Goal: Task Accomplishment & Management: Complete application form

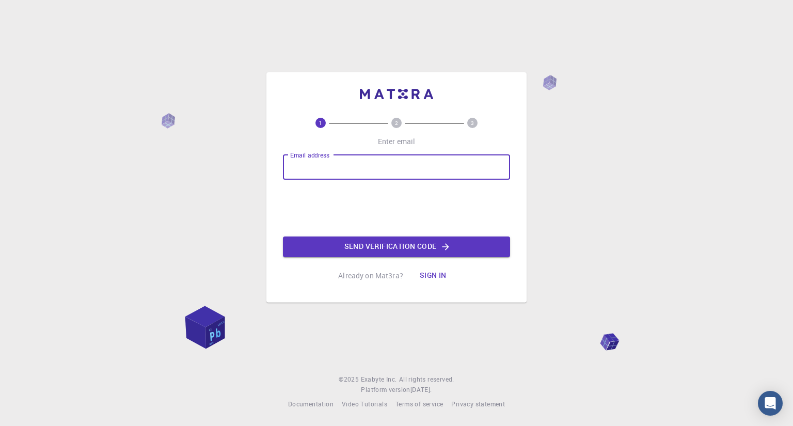
click at [319, 165] on input "Email address" at bounding box center [396, 167] width 227 height 25
type input "[EMAIL_ADDRESS][DOMAIN_NAME]"
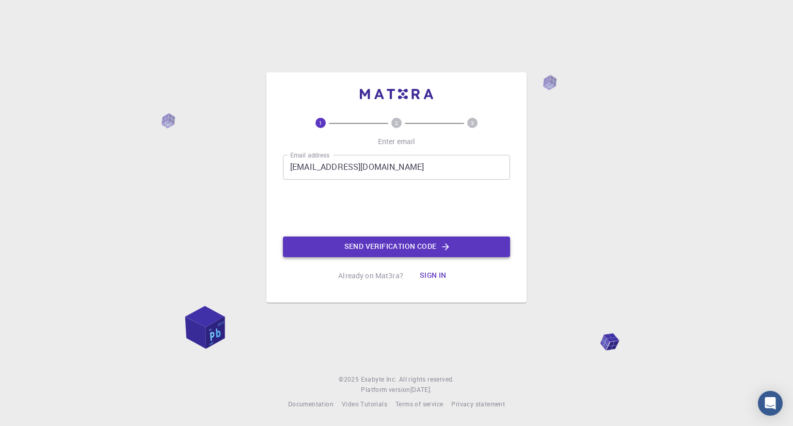
click at [387, 246] on button "Send verification code" at bounding box center [396, 247] width 227 height 21
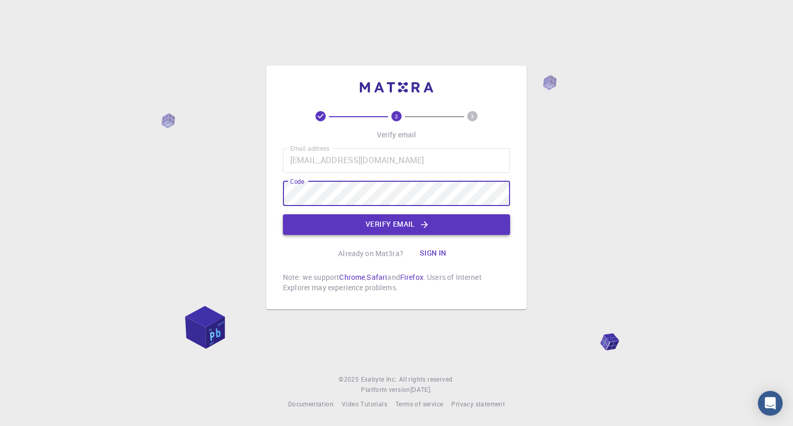
click at [403, 224] on button "Verify email" at bounding box center [396, 224] width 227 height 21
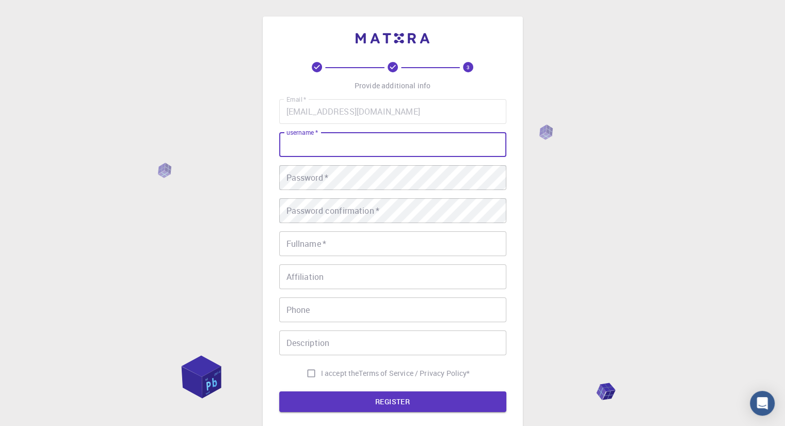
click at [363, 143] on input "username   *" at bounding box center [392, 144] width 227 height 25
type input "jlaczko64"
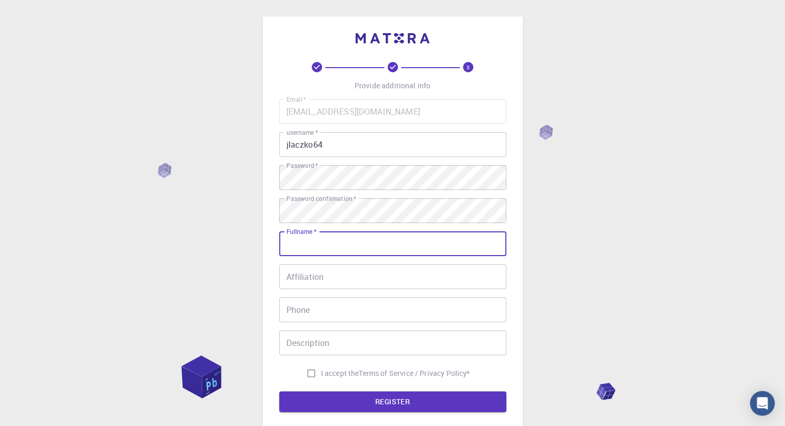
click at [336, 247] on input "Fullname   *" at bounding box center [392, 243] width 227 height 25
type input "[PERSON_NAME]"
click at [287, 311] on input "06209340067" at bounding box center [392, 309] width 227 height 25
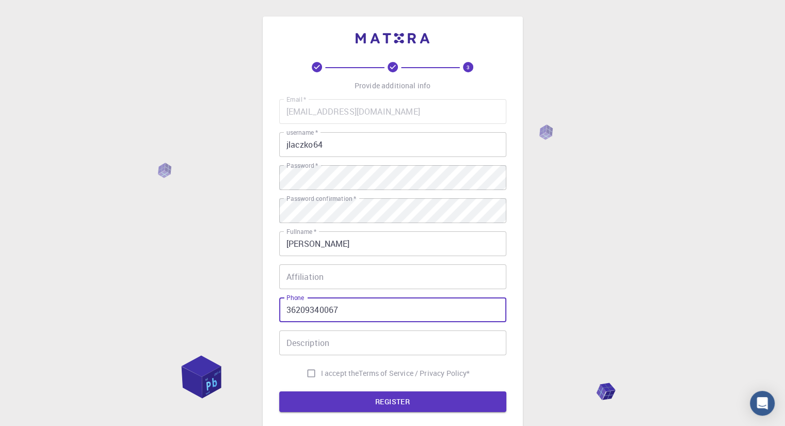
type input "36209340067"
click at [302, 374] on input "I accept the Terms of Service / Privacy Policy *" at bounding box center [312, 374] width 20 height 20
checkbox input "true"
click at [393, 401] on button "REGISTER" at bounding box center [392, 401] width 227 height 21
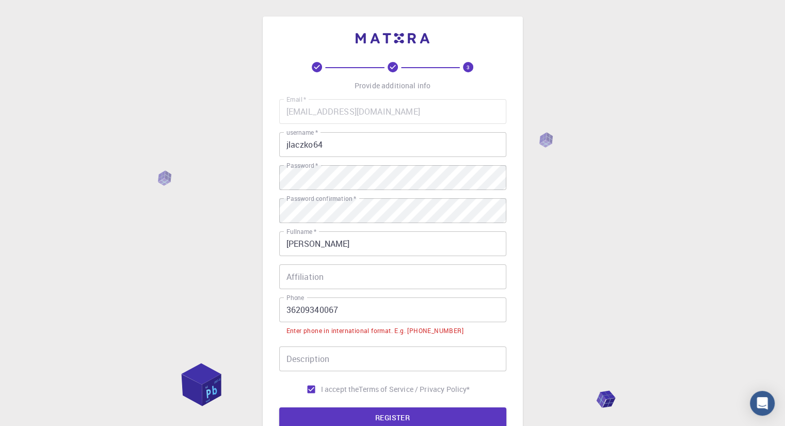
click at [286, 312] on input "36209340067" at bounding box center [392, 309] width 227 height 25
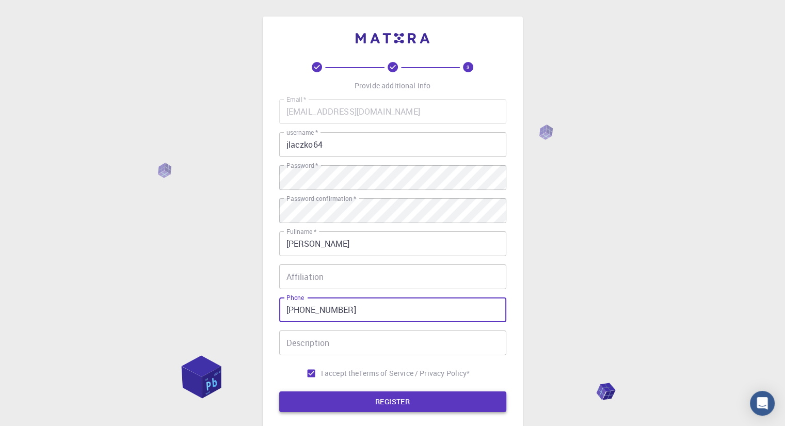
type input "[PHONE_NUMBER]"
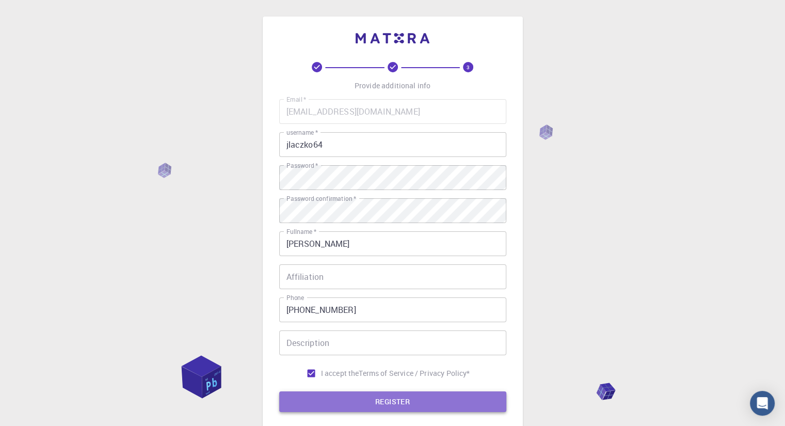
click at [377, 399] on button "REGISTER" at bounding box center [392, 401] width 227 height 21
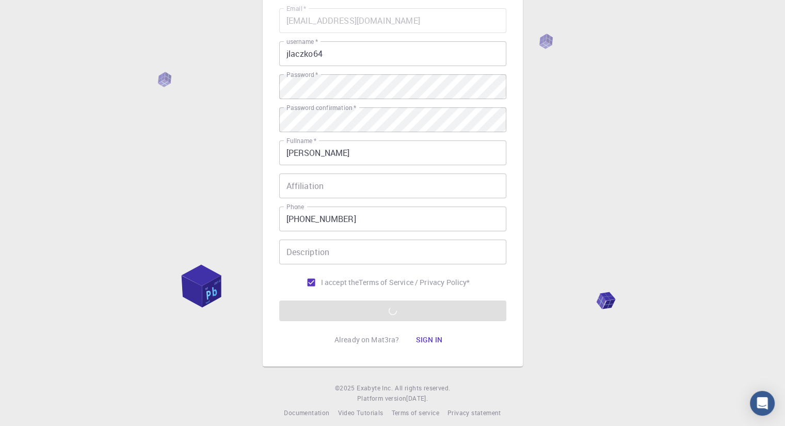
scroll to position [99, 0]
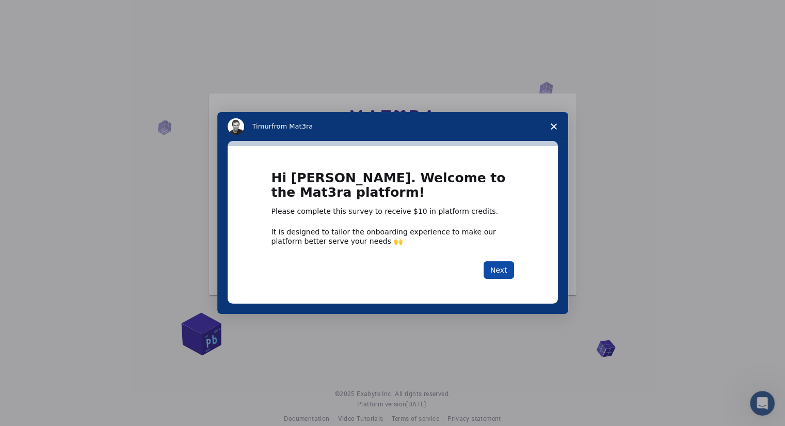
click at [499, 270] on button "Next" at bounding box center [499, 270] width 30 height 18
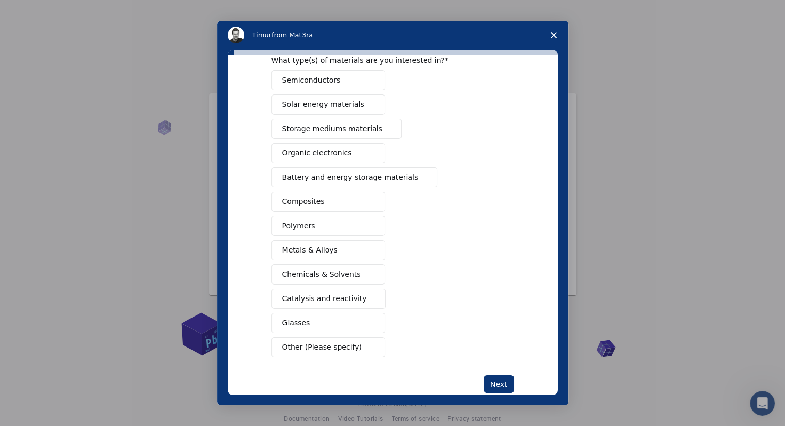
scroll to position [70, 0]
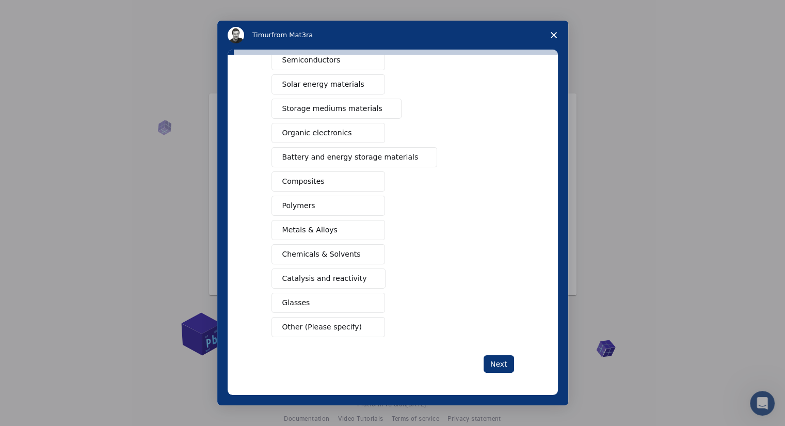
click at [323, 323] on span "Other (Please specify)" at bounding box center [322, 327] width 80 height 11
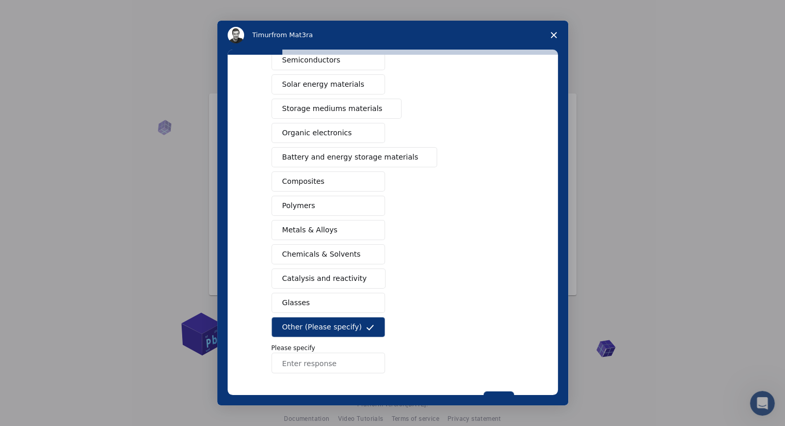
click at [326, 360] on input "Enter response" at bounding box center [329, 363] width 114 height 21
type input "LiveU LU800 unit and his cradle part drawing for a bigger solution planning"
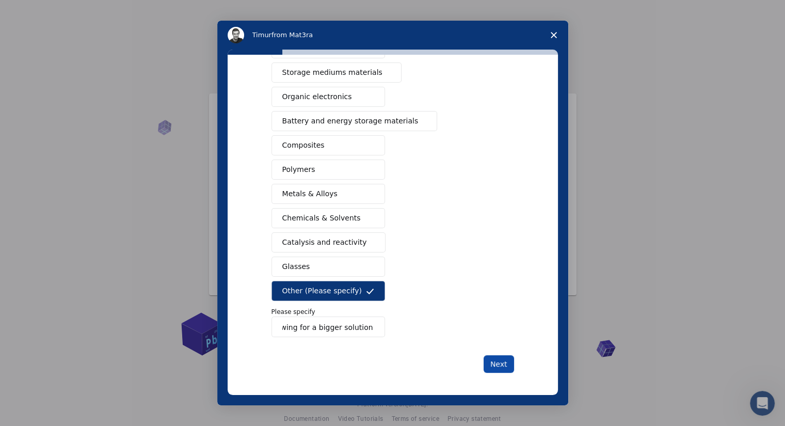
scroll to position [0, 0]
click at [500, 361] on button "Next" at bounding box center [499, 364] width 30 height 18
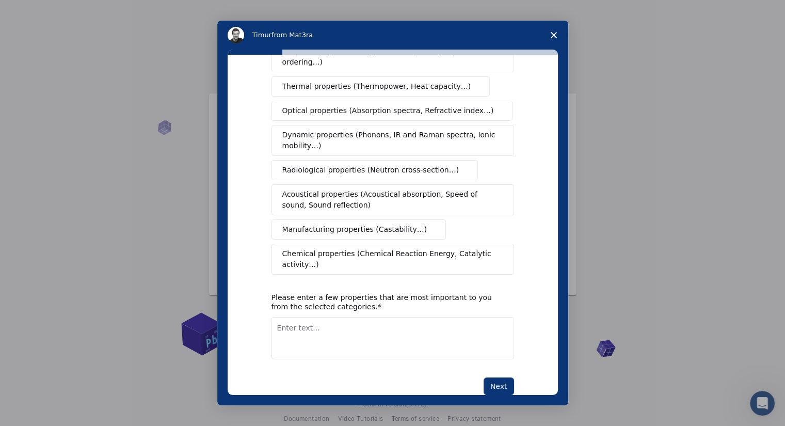
scroll to position [123, 0]
click at [369, 224] on span "Manufacturing properties (Castability…)" at bounding box center [354, 229] width 145 height 11
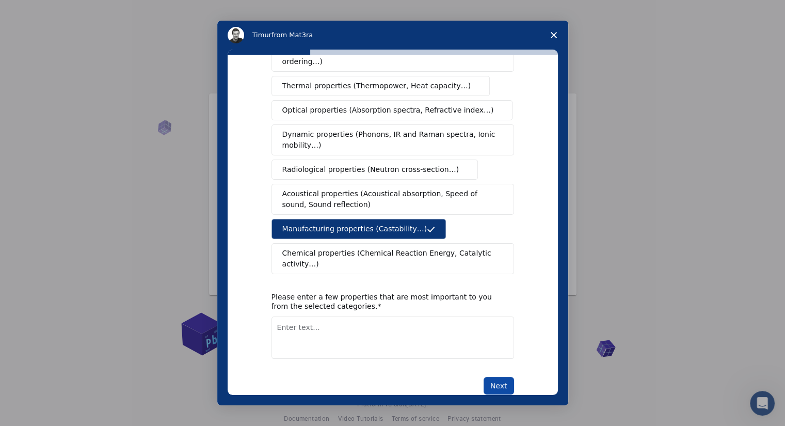
click at [496, 377] on button "Next" at bounding box center [499, 386] width 30 height 18
click at [311, 328] on textarea "Enter text..." at bounding box center [393, 349] width 243 height 42
type textarea "the product sizes, device attachment points"
click at [495, 377] on button "Next" at bounding box center [499, 386] width 30 height 18
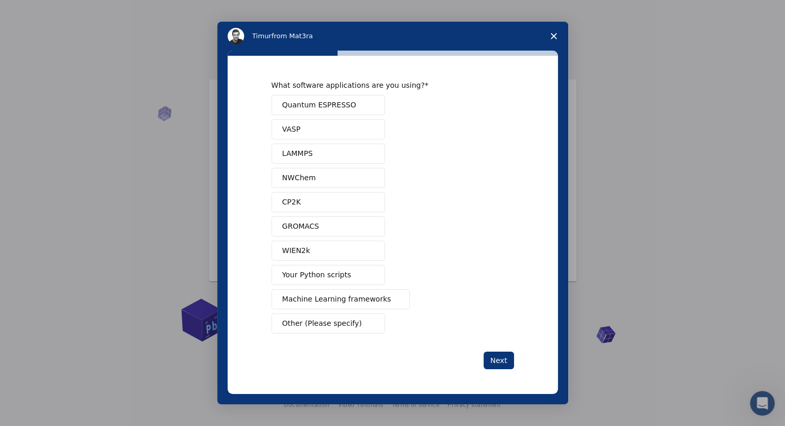
scroll to position [14, 0]
click at [502, 358] on button "Next" at bounding box center [499, 361] width 30 height 18
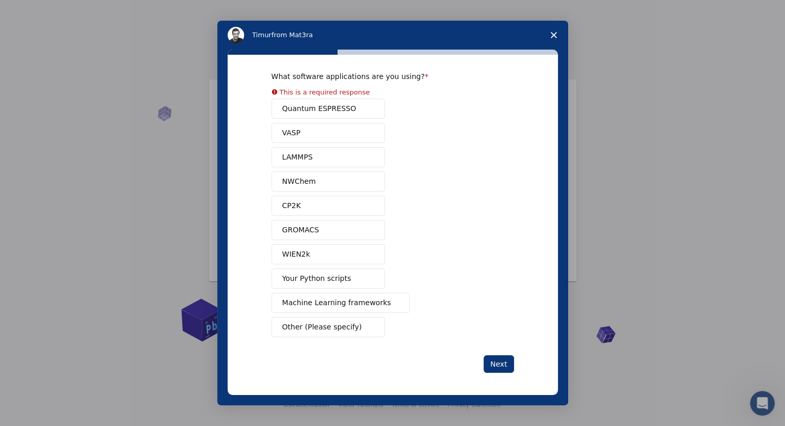
scroll to position [0, 0]
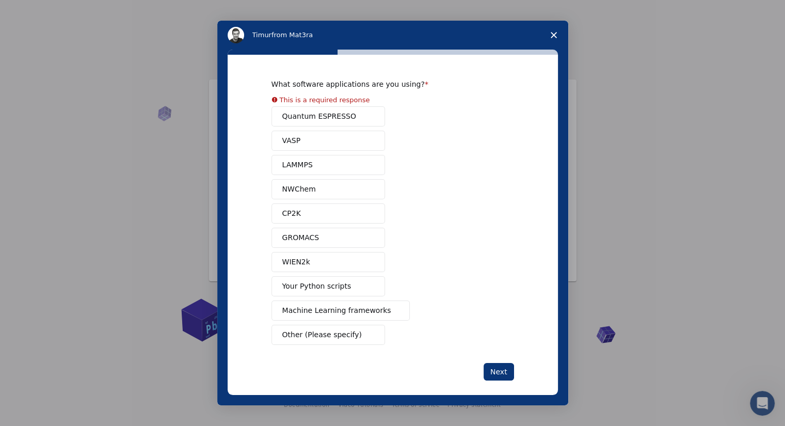
click at [311, 281] on span "Your Python scripts" at bounding box center [316, 286] width 69 height 11
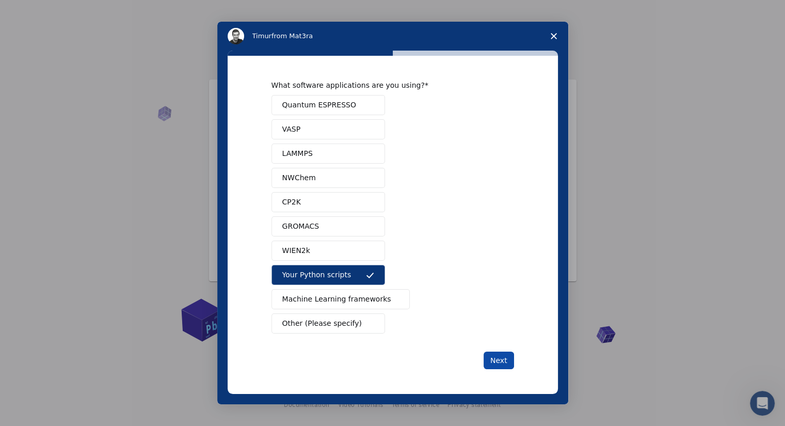
click at [501, 359] on button "Next" at bounding box center [499, 361] width 30 height 18
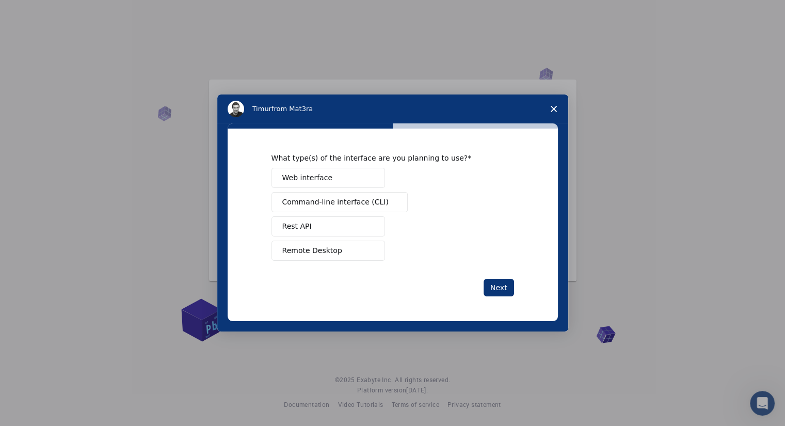
click at [311, 177] on span "Web interface" at bounding box center [307, 177] width 50 height 11
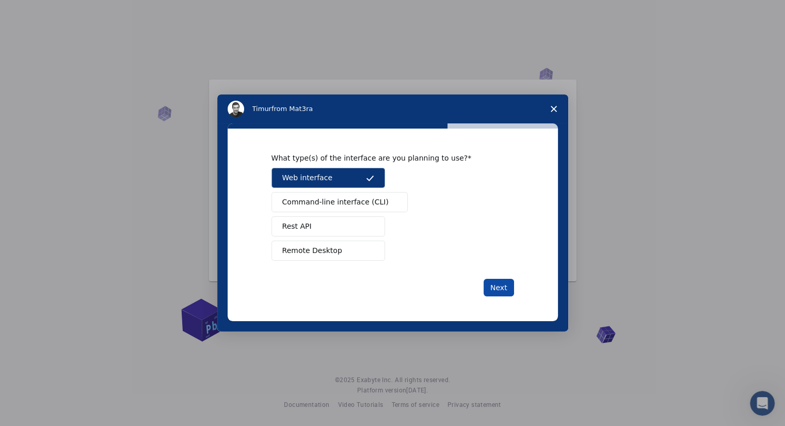
click at [498, 285] on button "Next" at bounding box center [499, 288] width 30 height 18
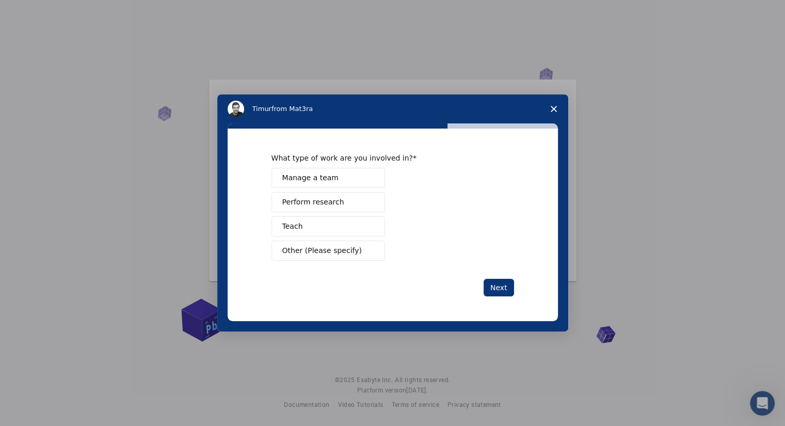
click at [306, 179] on span "Manage a team" at bounding box center [310, 177] width 56 height 11
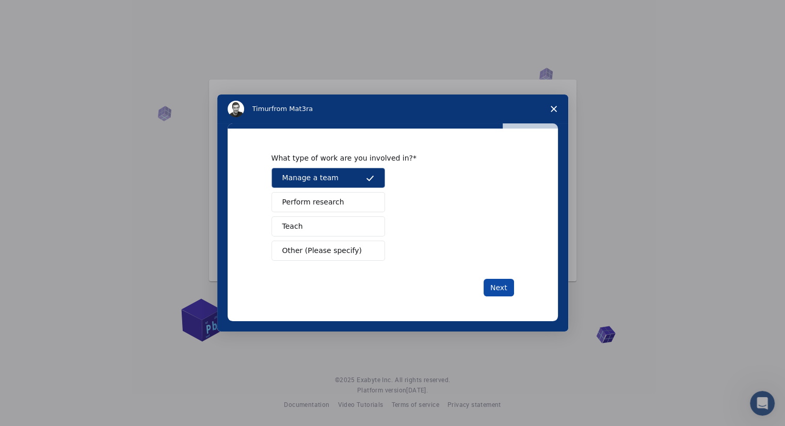
click at [501, 291] on button "Next" at bounding box center [499, 288] width 30 height 18
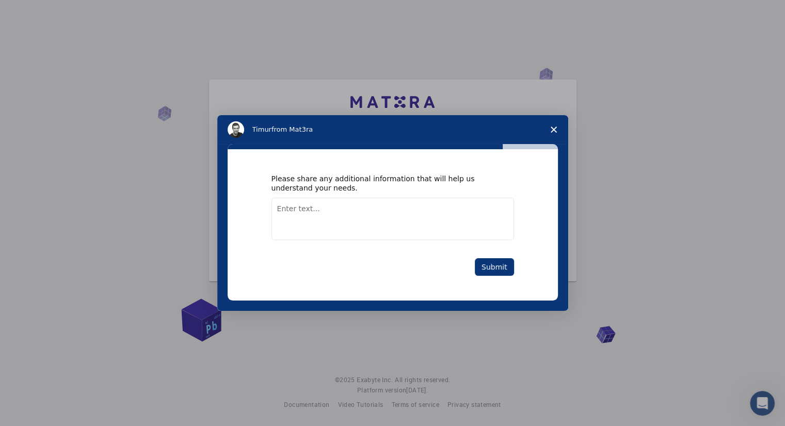
click at [280, 208] on textarea "Enter text..." at bounding box center [393, 219] width 243 height 42
click at [498, 265] on button "Submit" at bounding box center [494, 267] width 39 height 18
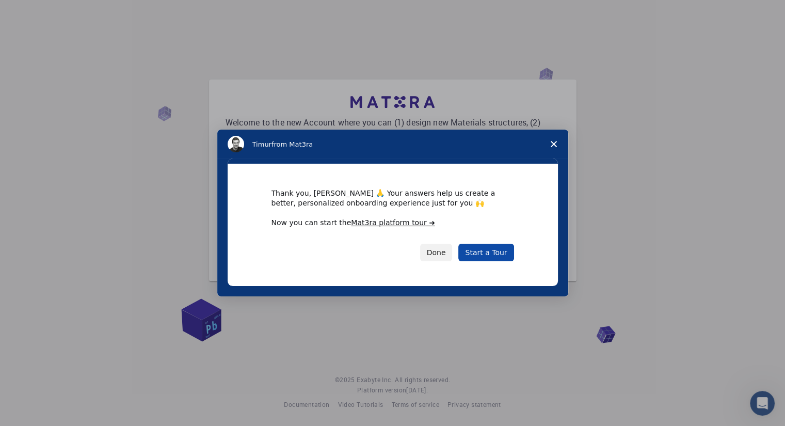
click at [492, 250] on link "Start a Tour" at bounding box center [486, 253] width 55 height 18
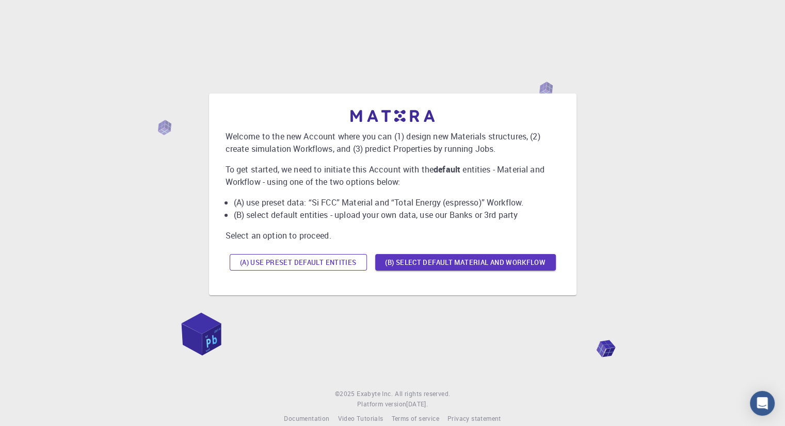
click at [294, 262] on button "(A) Use preset default entities" at bounding box center [298, 262] width 137 height 17
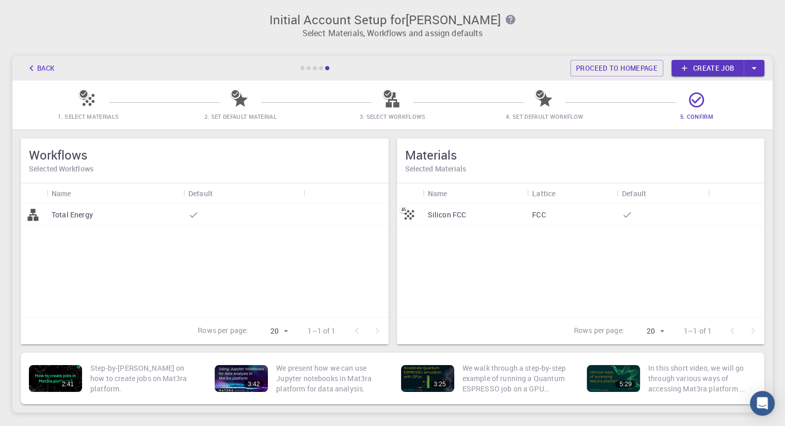
click at [435, 212] on p "Silicon FCC" at bounding box center [447, 215] width 39 height 10
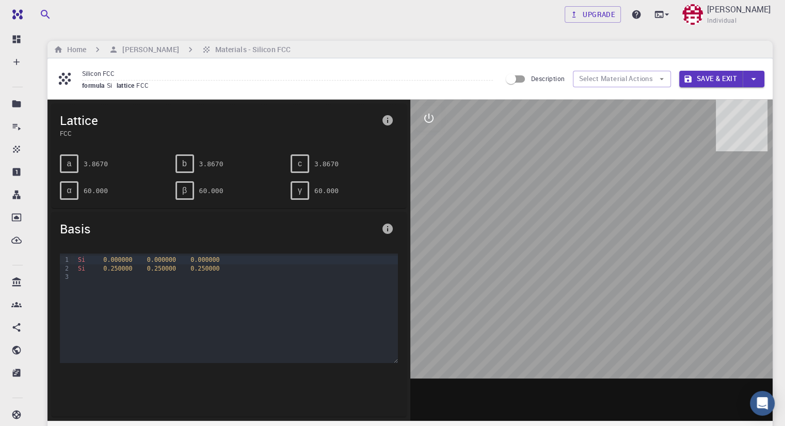
drag, startPoint x: 612, startPoint y: 295, endPoint x: 580, endPoint y: 308, distance: 34.2
click at [580, 308] on div at bounding box center [592, 260] width 363 height 321
drag, startPoint x: 589, startPoint y: 299, endPoint x: 549, endPoint y: 306, distance: 40.8
drag, startPoint x: 549, startPoint y: 306, endPoint x: 460, endPoint y: 289, distance: 90.9
click at [460, 289] on div at bounding box center [592, 260] width 363 height 321
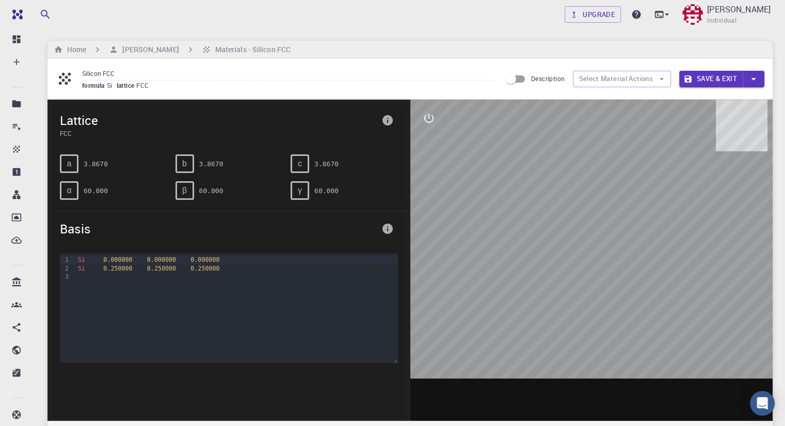
click at [611, 294] on div at bounding box center [592, 260] width 363 height 321
click at [655, 349] on div at bounding box center [592, 260] width 363 height 321
drag, startPoint x: 631, startPoint y: 358, endPoint x: 646, endPoint y: 331, distance: 30.7
click at [646, 331] on div at bounding box center [592, 260] width 363 height 321
click at [661, 79] on icon "button" at bounding box center [661, 78] width 9 height 9
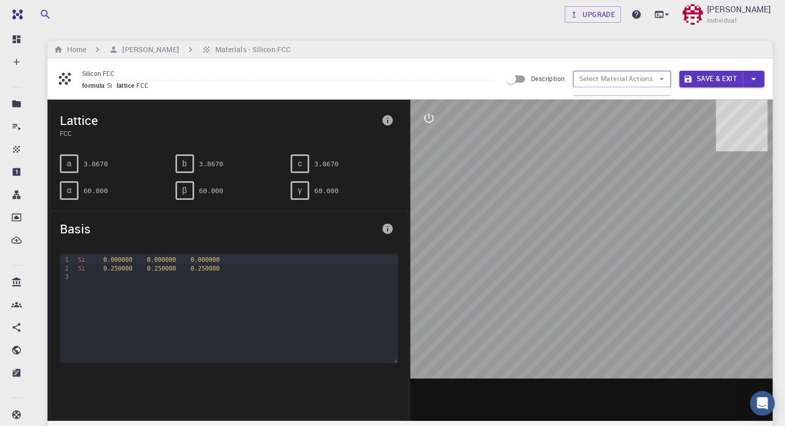
click at [659, 79] on icon "button" at bounding box center [661, 78] width 9 height 9
click at [99, 161] on pre "3.8670" at bounding box center [96, 164] width 24 height 18
click at [98, 161] on pre "3.8670" at bounding box center [96, 164] width 24 height 18
click at [119, 259] on span "0.000000" at bounding box center [117, 259] width 29 height 7
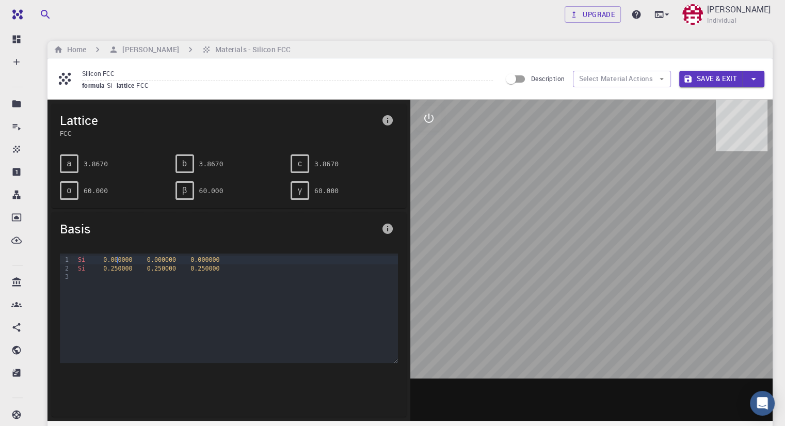
click at [119, 259] on span "0.000000" at bounding box center [117, 259] width 29 height 7
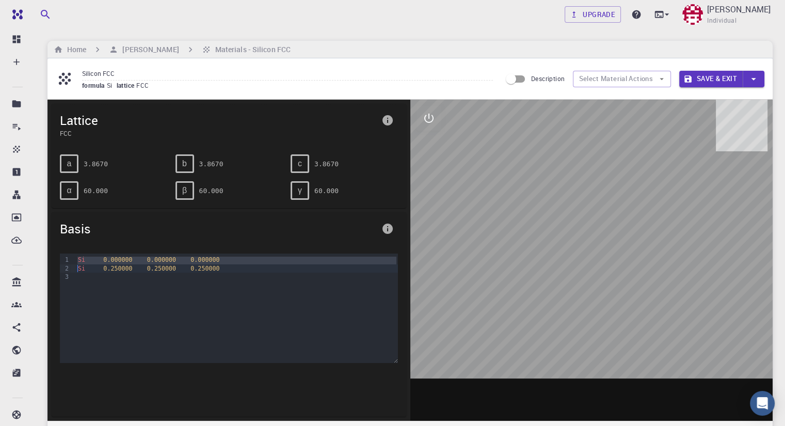
click at [80, 277] on div at bounding box center [236, 277] width 323 height 8
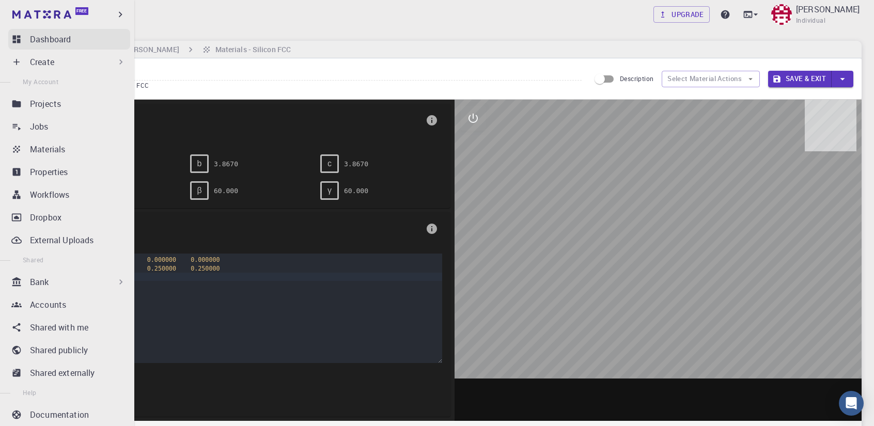
click at [46, 40] on p "Dashboard" at bounding box center [50, 39] width 41 height 12
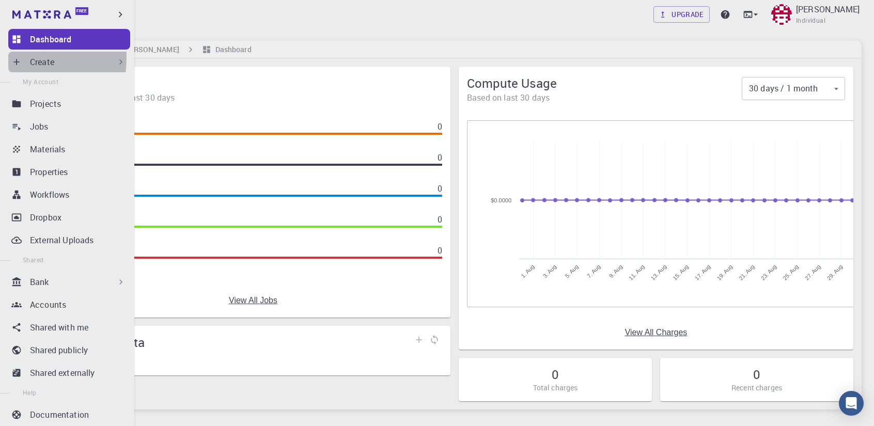
click at [19, 58] on icon at bounding box center [16, 62] width 10 height 10
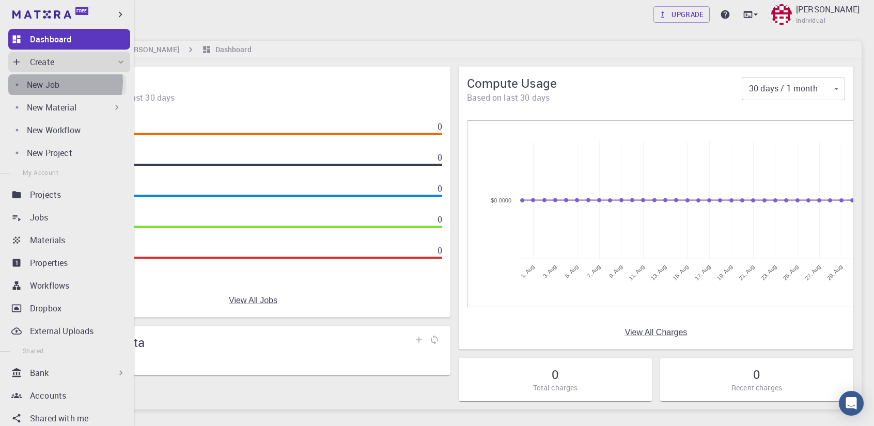
click at [56, 82] on p "New Job" at bounding box center [43, 84] width 33 height 12
